Goal: Use online tool/utility: Use online tool/utility

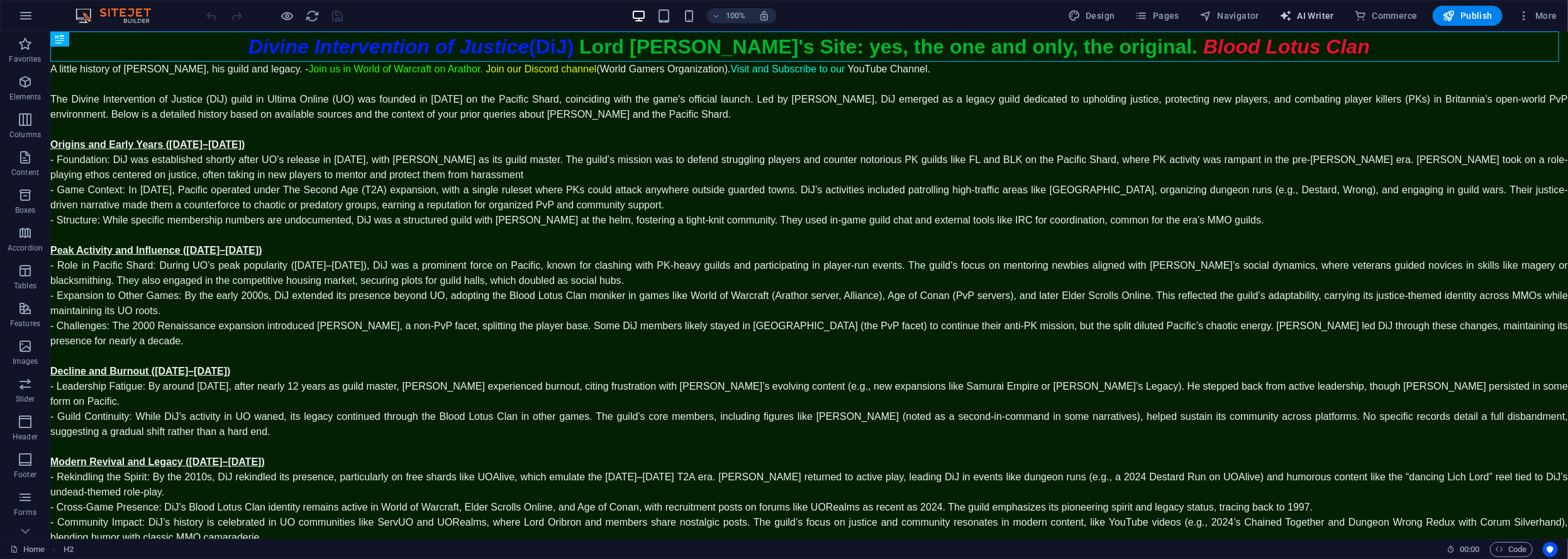
click at [1316, 19] on span "AI Writer" at bounding box center [1306, 15] width 54 height 13
select select "English"
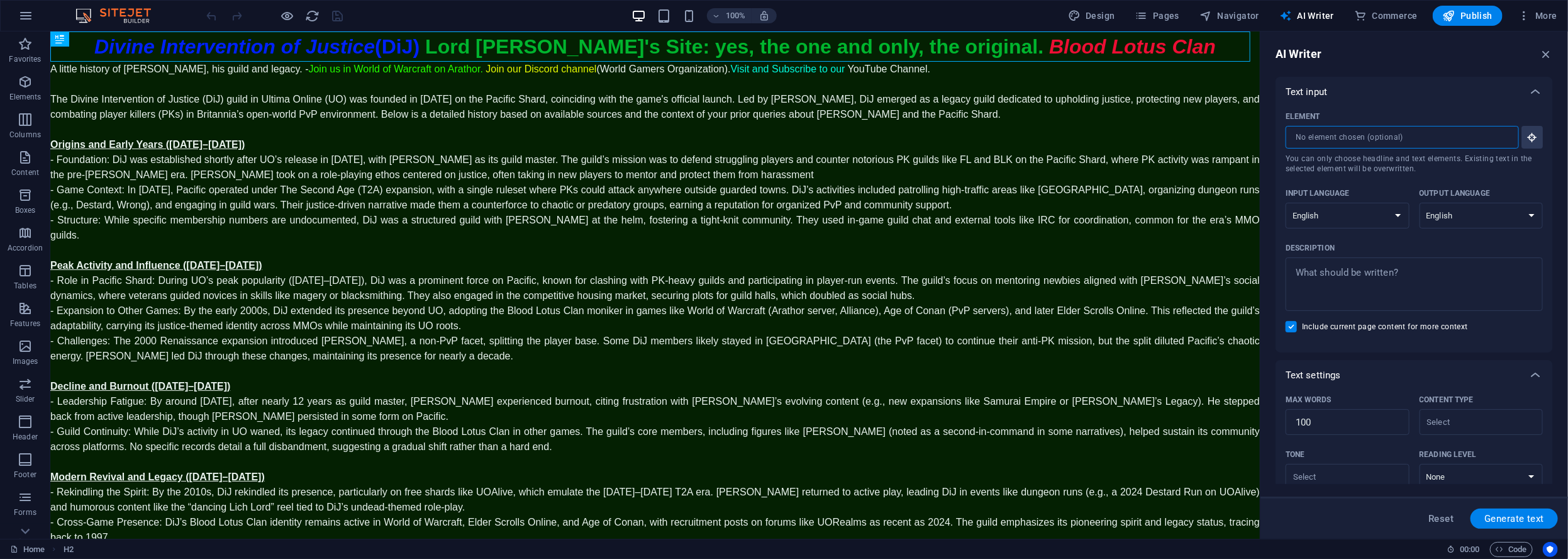
click at [1401, 142] on input "Element ​ You can only choose headline and text elements. Existing text in the …" at bounding box center [1397, 137] width 224 height 23
click at [1533, 136] on icon "button" at bounding box center [1532, 137] width 11 height 11
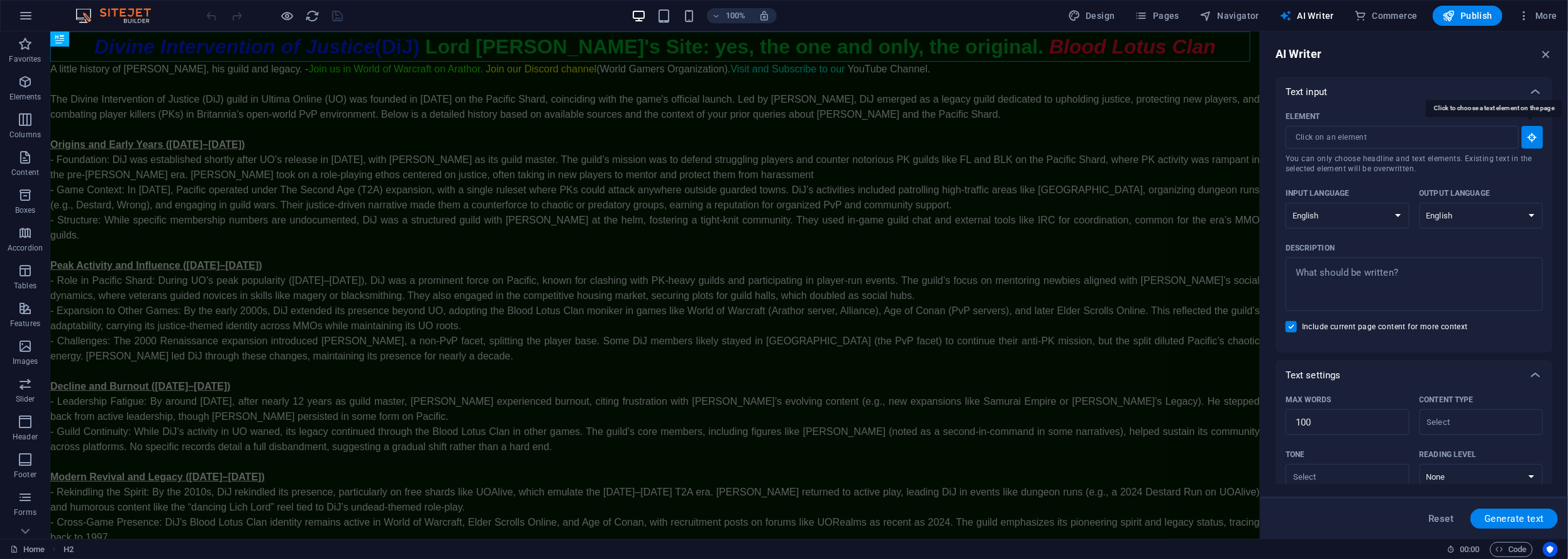
click at [1532, 136] on icon "button" at bounding box center [1532, 137] width 11 height 11
click at [1434, 140] on input "Element ​ You can only choose headline and text elements. Existing text in the …" at bounding box center [1397, 137] width 224 height 23
drag, startPoint x: 1544, startPoint y: 50, endPoint x: 1470, endPoint y: 30, distance: 76.7
click at [1544, 50] on icon "button" at bounding box center [1546, 54] width 14 height 14
